Goal: Communication & Community: Answer question/provide support

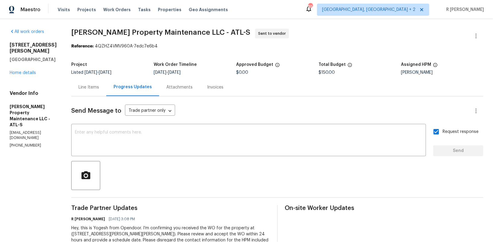
click at [229, 108] on div "Send Message to Trade partner only Trade partner only ​" at bounding box center [270, 111] width 398 height 15
click at [18, 69] on div "4405 Cary Dr Snellville, GA 30039 Home details" at bounding box center [33, 59] width 47 height 34
click at [23, 63] on div "4405 Cary Dr Snellville, GA 30039 Home details" at bounding box center [33, 59] width 47 height 34
click at [23, 71] on link "Home details" at bounding box center [23, 73] width 26 height 4
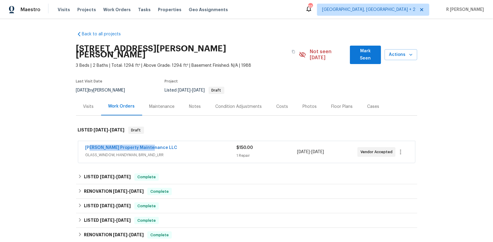
drag, startPoint x: 156, startPoint y: 141, endPoint x: 55, endPoint y: 141, distance: 100.9
click at [55, 141] on div "Back to all projects 4405 Cary Dr, Snellville, GA 30039 3 Beds | 2 Baths | Tota…" at bounding box center [246, 130] width 493 height 223
copy link "Glen Property Maintenance LLC"
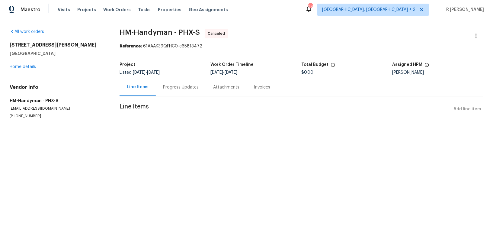
click at [20, 69] on div "10221 E Knowles Ave Mesa, AZ 85209 Home details" at bounding box center [57, 56] width 95 height 28
click at [14, 66] on link "Home details" at bounding box center [23, 67] width 26 height 4
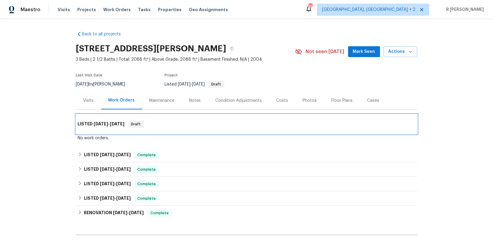
click at [105, 123] on span "9/23/25" at bounding box center [101, 124] width 15 height 4
click at [119, 124] on span "[DATE]" at bounding box center [117, 124] width 15 height 4
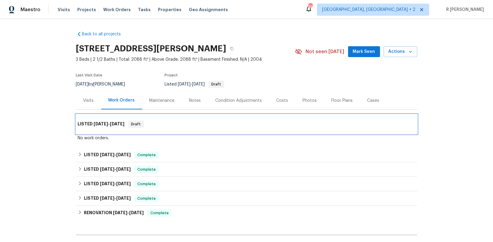
scroll to position [141, 0]
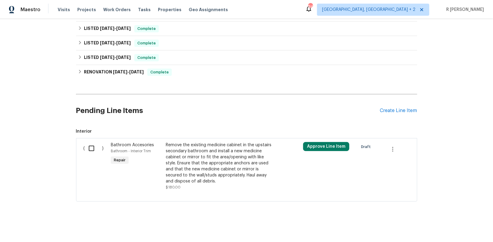
click at [91, 147] on input "checkbox" at bounding box center [93, 148] width 17 height 13
checkbox input "true"
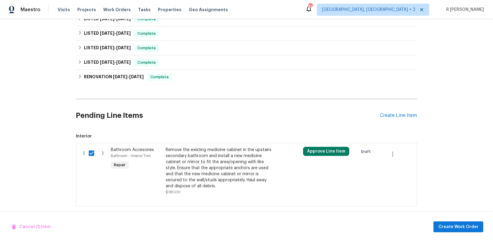
scroll to position [0, 0]
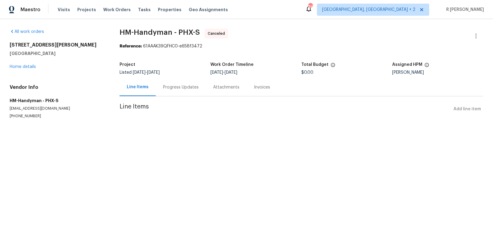
click at [173, 86] on div "Progress Updates" at bounding box center [181, 87] width 36 height 6
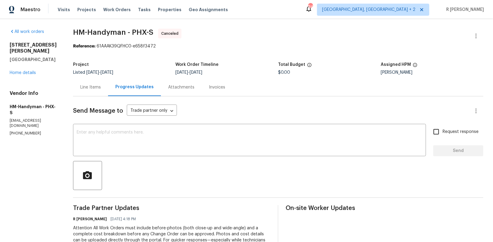
click at [89, 88] on div "Line Items" at bounding box center [90, 87] width 21 height 6
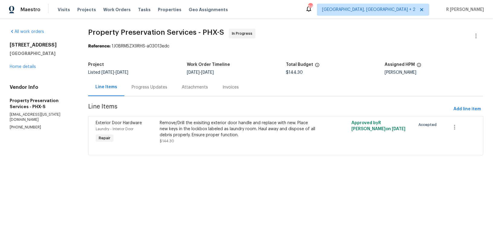
click at [147, 85] on div "Progress Updates" at bounding box center [150, 87] width 36 height 6
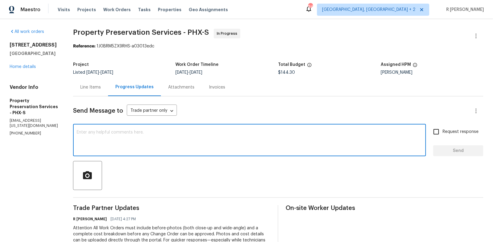
click at [182, 140] on textarea at bounding box center [250, 140] width 346 height 21
paste textarea "Hi Team, can we get a status update on the work order? Thanks!"
type textarea "Hi Team, can we get a status update on the work order? Thanks!"
click at [452, 146] on button "Send" at bounding box center [459, 150] width 50 height 11
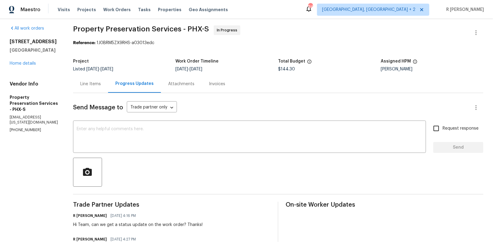
click at [118, 184] on div at bounding box center [278, 172] width 411 height 29
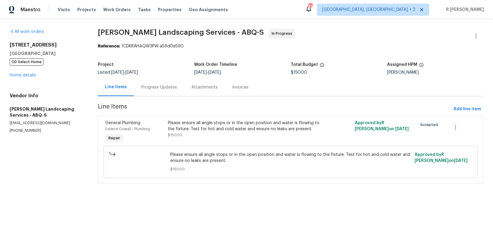
click at [175, 83] on div "Progress Updates" at bounding box center [159, 87] width 50 height 18
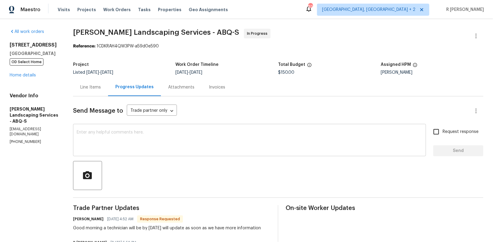
click at [124, 137] on textarea at bounding box center [250, 140] width 346 height 21
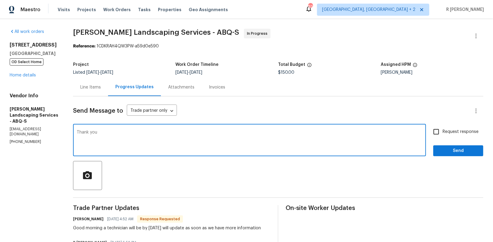
click at [90, 215] on div "[PERSON_NAME] [DATE] 4:52 AM Response Requested" at bounding box center [167, 219] width 188 height 8
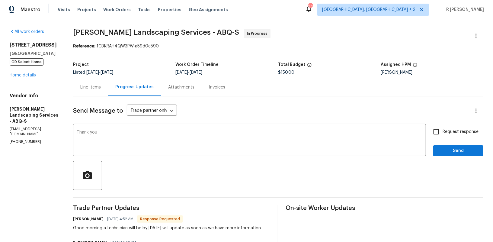
click at [88, 220] on h6 "[PERSON_NAME]" at bounding box center [88, 219] width 31 height 6
copy h6 "[PERSON_NAME]"
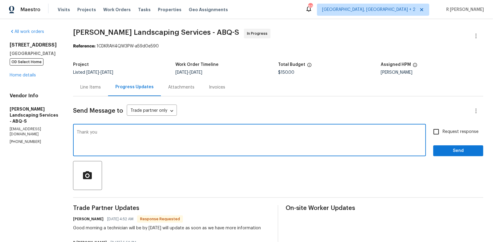
click at [133, 133] on textarea "Thank you" at bounding box center [250, 140] width 346 height 21
paste textarea "[PERSON_NAME]"
type textarea "Thank you [PERSON_NAME]."
click at [463, 152] on span "Send" at bounding box center [458, 151] width 40 height 8
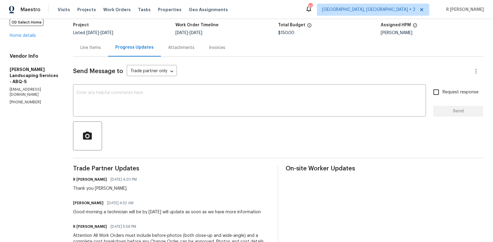
scroll to position [88, 0]
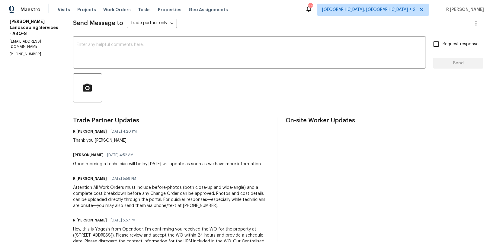
click at [134, 160] on div "[PERSON_NAME] [DATE] 4:52 AM Good morning a technician will be by [DATE] will u…" at bounding box center [167, 159] width 188 height 16
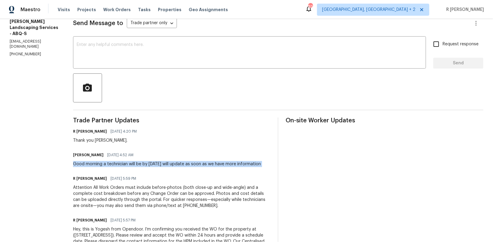
click at [134, 160] on div "[PERSON_NAME] [DATE] 4:52 AM Good morning a technician will be by [DATE] will u…" at bounding box center [167, 159] width 188 height 16
copy div "Good morning a technician will be by [DATE] will update as soon as we have more…"
